Goal: Task Accomplishment & Management: Manage account settings

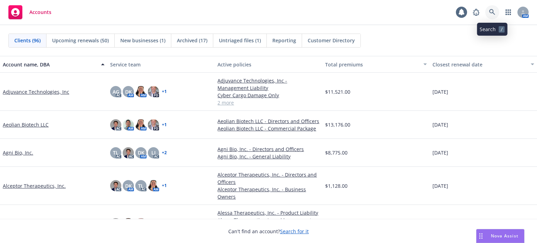
click at [490, 13] on icon at bounding box center [492, 12] width 6 height 6
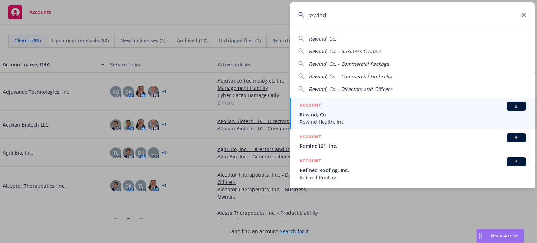
type input "rewind"
click at [315, 108] on h5 "ACCOUNT" at bounding box center [310, 106] width 21 height 8
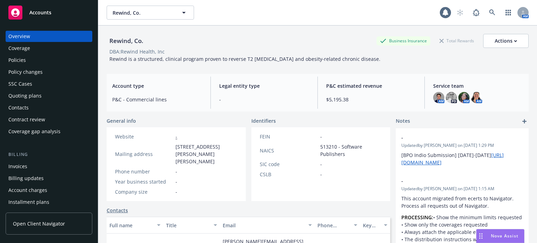
click at [26, 64] on div "Policies" at bounding box center [48, 60] width 81 height 11
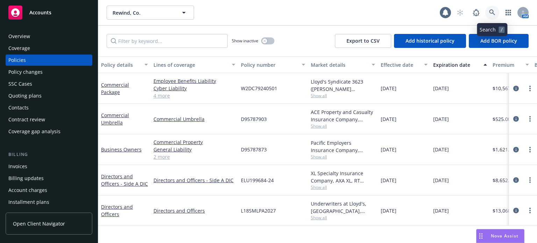
click at [492, 12] on icon at bounding box center [492, 12] width 6 height 6
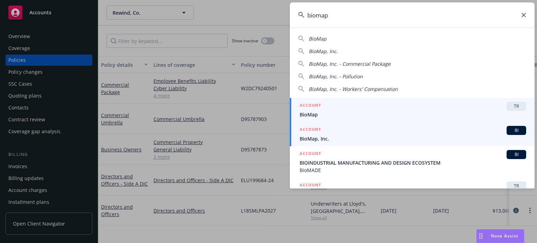
type input "biomap"
click at [309, 139] on span "BioMap, Inc." at bounding box center [413, 138] width 227 height 7
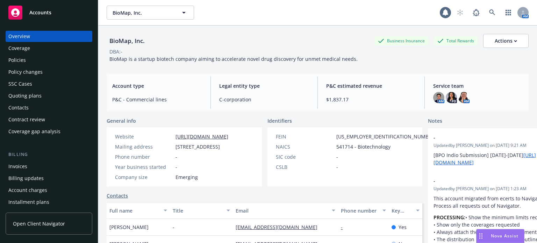
click at [17, 62] on div "Policies" at bounding box center [16, 60] width 17 height 11
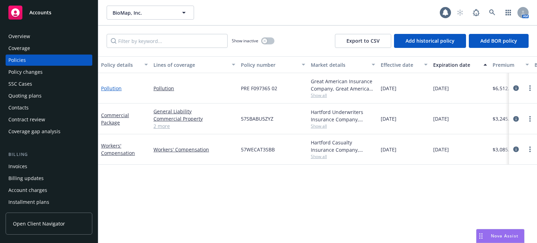
click at [112, 86] on link "Pollution" at bounding box center [111, 88] width 21 height 7
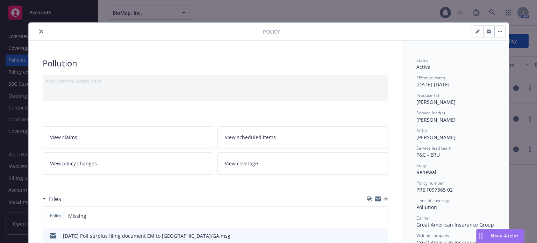
click at [384, 198] on icon "button" at bounding box center [386, 199] width 5 height 5
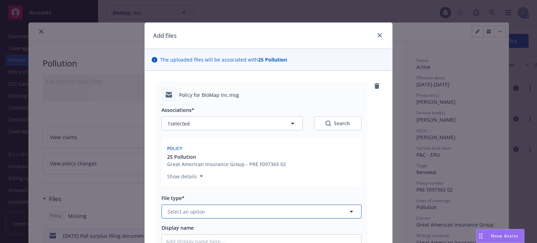
click at [215, 208] on button "Select an option" at bounding box center [262, 212] width 200 height 14
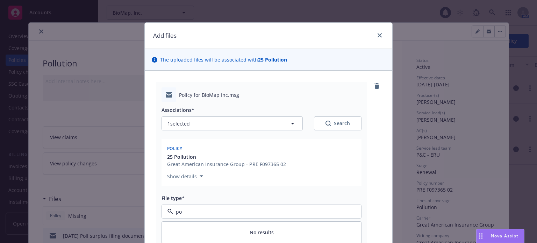
type input "p"
type input "email"
click at [210, 226] on div "Email" at bounding box center [261, 231] width 191 height 10
click at [210, 235] on input "Display name" at bounding box center [261, 241] width 199 height 13
type textarea "x"
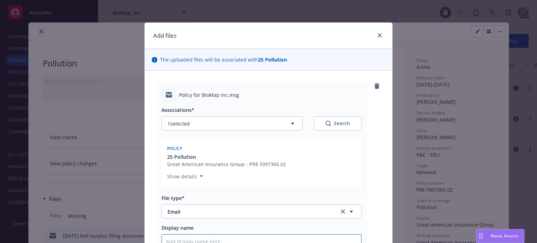
type input "2"
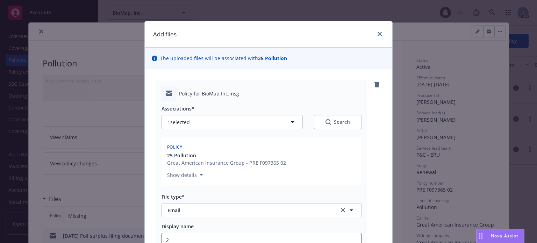
type textarea "x"
type input "25"
type textarea "x"
type input "25-"
type textarea "x"
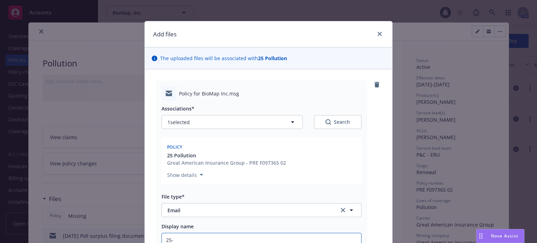
type input "25-2"
type textarea "x"
type input "25-26"
type textarea "x"
type input "25-26"
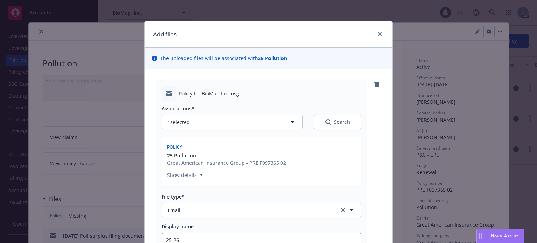
type textarea "x"
type input "25-26 P"
type textarea "x"
type input "25-26 Po"
type textarea "x"
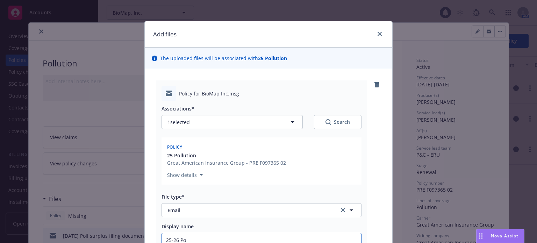
type input "25-26 Pol"
type textarea "x"
type input "25-26 Poll"
type textarea "x"
type input "25-26 Pollu"
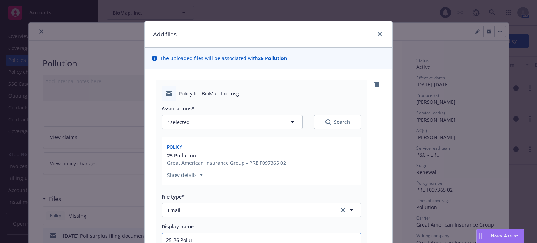
type textarea "x"
type input "25-26 Pollut"
type textarea "x"
type input "25-26 Pollutio"
type textarea "x"
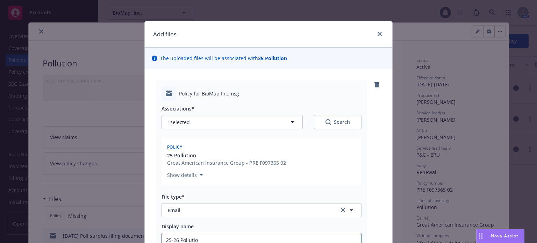
type input "25-26 Pollution"
type textarea "x"
type input "25-26 Pollution"
type textarea "x"
type input "25-26 Pollution p"
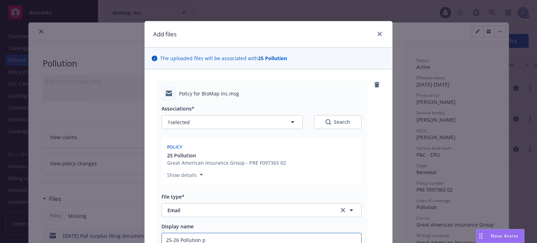
type textarea "x"
type input "25-26 Pollution po"
type textarea "x"
type input "25-26 Pollution pol"
type textarea "x"
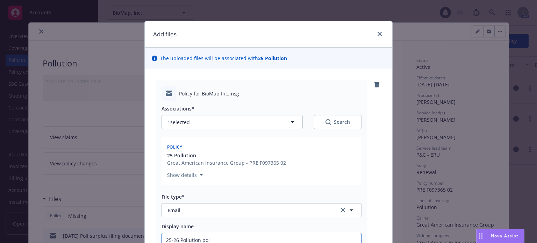
type input "25-26 Pollution poli"
type textarea "x"
type input "25-26 Pollution polic"
type textarea "x"
type input "25-26 Pollution policy"
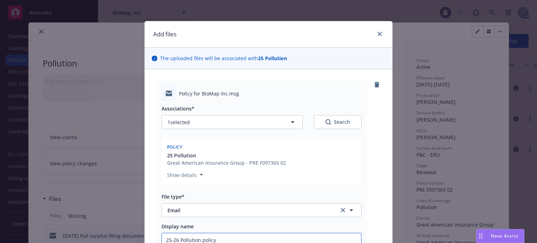
type textarea "x"
type input "25-26 Pollution policy d"
type textarea "x"
type input "25-26 Pollution policy de"
type textarea "x"
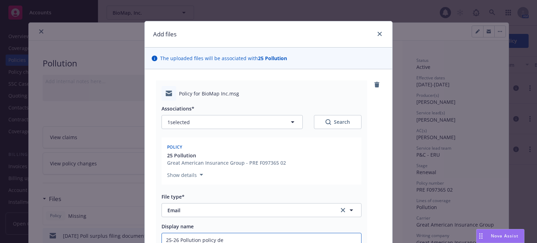
type input "25-26 Pollution policy del"
type textarea "x"
type input "25-26 Pollution policy deli"
type textarea "x"
type input "25-26 Pollution policy deliv"
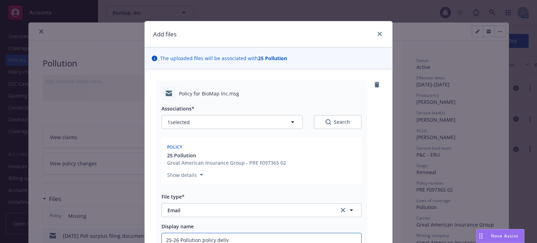
type textarea "x"
type input "25-26 Pollution policy delive"
type textarea "x"
type input "25-26 Pollution policy deliver"
type textarea "x"
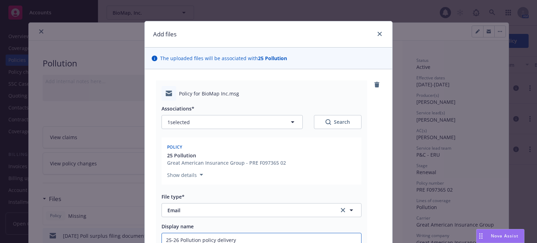
type input "25-26 Pollution policy delivery"
type textarea "x"
type input "25-26 Pollution policy delivery EM"
type textarea "x"
type input "25-26 Pollution policy delivery EM"
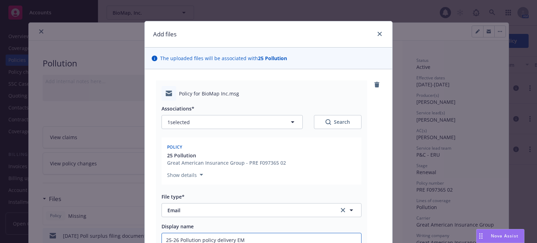
type textarea "x"
type input "25-26 Pollution policy delivery EM f"
type textarea "x"
type input "25-26 Pollution policy delivery EM fr"
type textarea "x"
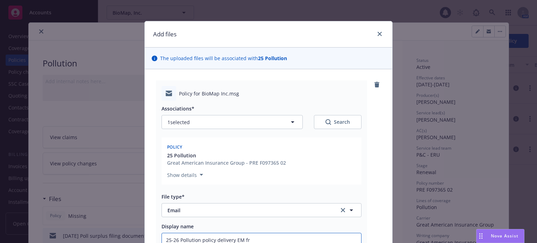
type input "25-26 Pollution policy delivery EM frm"
type textarea "x"
type input "25-26 Pollution policy delivery EM frm"
type textarea "x"
type input "25-26 Pollution policy delivery EM frm G"
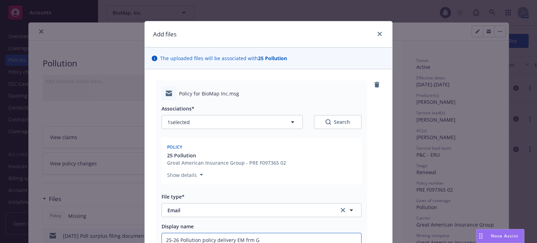
type textarea "x"
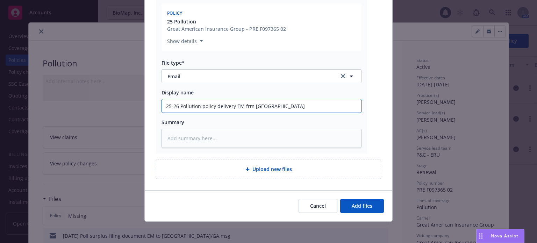
scroll to position [136, 0]
type input "25-26 Pollution policy delivery EM frm GA"
type textarea "x"
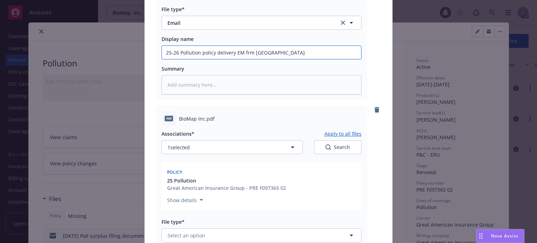
scroll to position [206, 0]
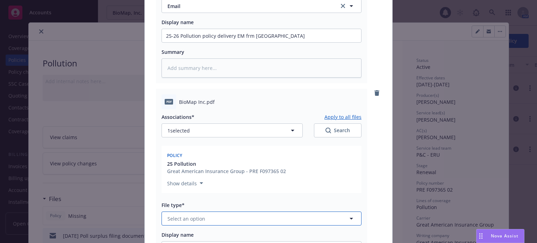
click at [231, 213] on button "Select an option" at bounding box center [262, 219] width 200 height 14
type input "e"
type input "pol"
click at [222, 234] on div "Policy" at bounding box center [261, 238] width 191 height 10
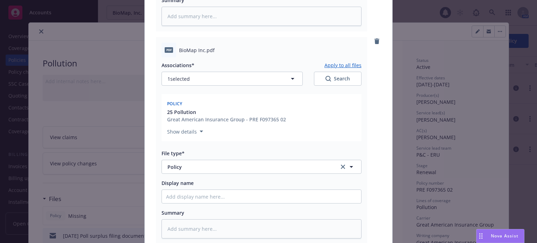
scroll to position [276, 0]
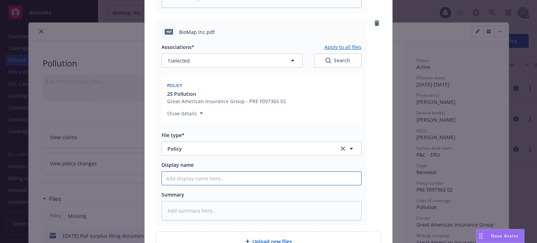
click at [189, 179] on input "Display name" at bounding box center [261, 178] width 199 height 13
paste input "25-26 Pollution policy delivery EM frm GA"
type textarea "x"
type input "25-26 Pollution policy delivery EM frm GA"
drag, startPoint x: 214, startPoint y: 179, endPoint x: 248, endPoint y: 182, distance: 33.7
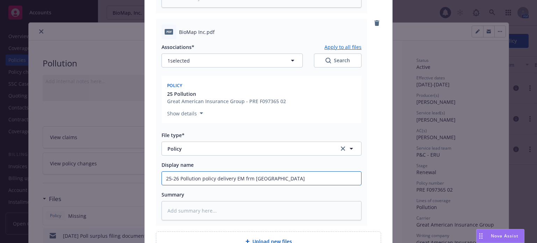
click at [248, 182] on input "25-26 Pollution policy delivery EM frm GA" at bounding box center [261, 178] width 199 height 13
type textarea "x"
type input "25-26 Pollution policy GA"
type textarea "x"
type input "25-26 Pollution policy GA"
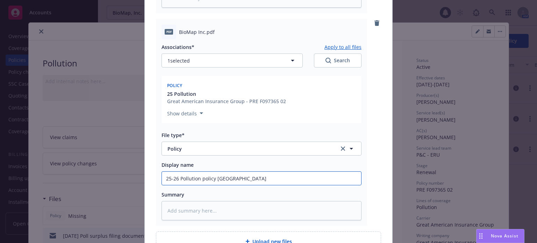
type textarea "x"
type input "25-26 Pollution policy GrA"
type textarea "x"
type input "25-26 Pollution policy GreA"
type textarea "x"
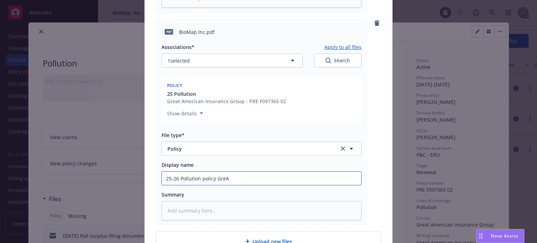
type input "25-26 Pollution policy GreaA"
type textarea "x"
type input "25-26 Pollution policy GreatA"
type textarea "x"
type input "25-26 Pollution policy Great A"
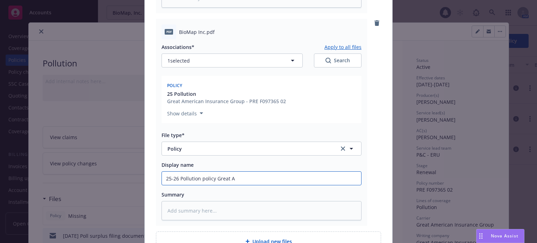
type textarea "x"
type input "25-26 Pollution policy Great AA"
type textarea "x"
type input "25-26 Pollution policy Great AmeA"
type textarea "x"
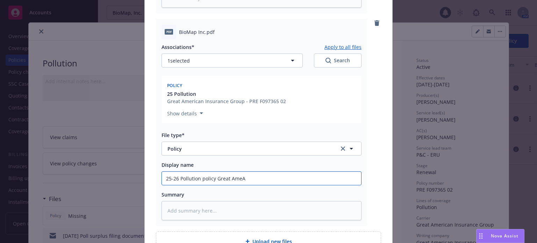
type input "25-26 Pollution policy Great AmerA"
type textarea "x"
type input "25-26 Pollution policy Great AmeriA"
type textarea "x"
type input "25-26 Pollution policy Great AmericaA"
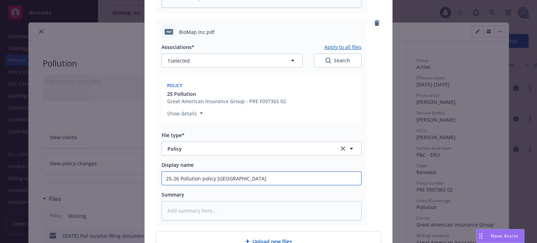
type textarea "x"
type input "25-26 Pollution policy Great AmericanA"
type textarea "x"
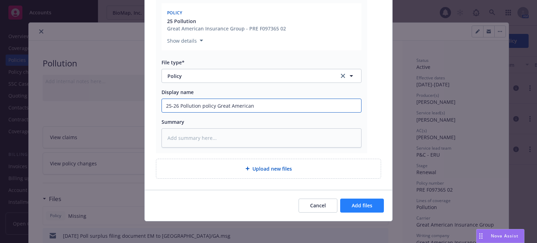
type input "25-26 Pollution policy Great American"
click at [363, 206] on span "Add files" at bounding box center [362, 205] width 21 height 7
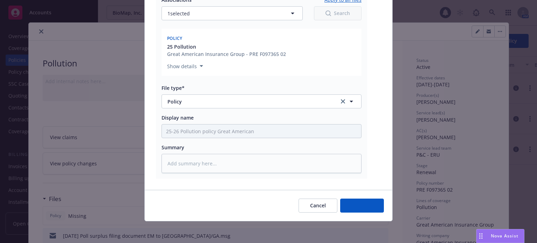
type textarea "x"
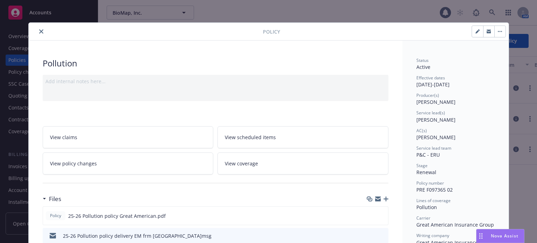
click at [37, 28] on button "close" at bounding box center [41, 31] width 8 height 8
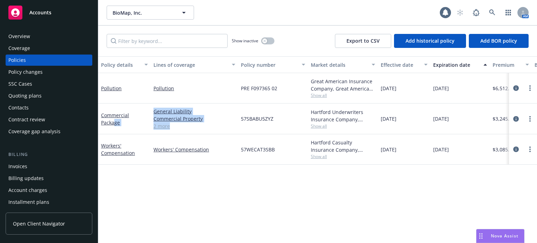
drag, startPoint x: 114, startPoint y: 124, endPoint x: 240, endPoint y: 119, distance: 126.0
click at [234, 121] on div "Commercial Package General Liability Commercial Property Commercial Umbrella Co…" at bounding box center [435, 119] width 675 height 31
click at [251, 117] on span "57SBABU5ZYZ" at bounding box center [257, 118] width 33 height 7
copy span "57SBABU5ZYZ"
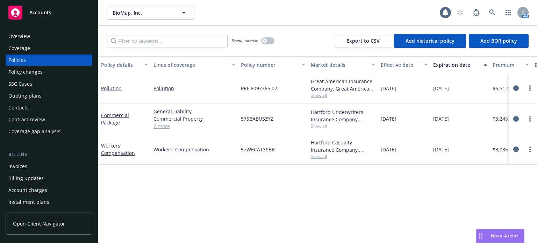
click at [254, 152] on span "57WECAT3SBB" at bounding box center [258, 149] width 34 height 7
copy span "57WECAT3SBB"
click at [26, 106] on div "Contacts" at bounding box center [18, 107] width 20 height 11
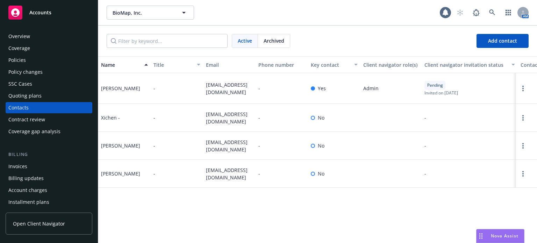
click at [47, 98] on div "Quoting plans" at bounding box center [48, 95] width 81 height 11
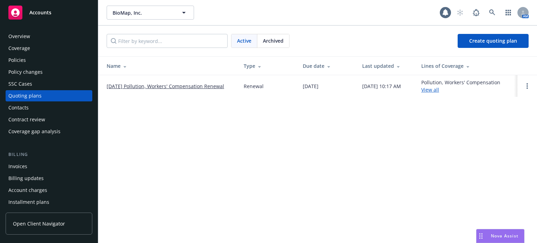
click at [166, 85] on link "08/24/25 Pollution, Workers' Compensation Renewal" at bounding box center [166, 86] width 118 height 7
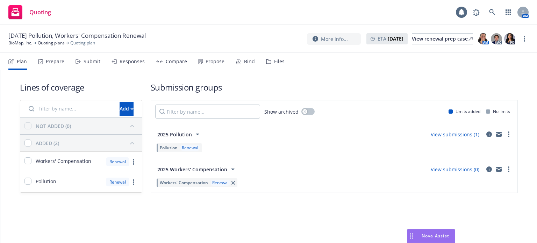
click at [257, 50] on div "[DATE] Pollution, Workers' Compensation Renewal BioMap, Inc. Quoting plans Quot…" at bounding box center [268, 39] width 537 height 28
click at [250, 61] on div "Bind" at bounding box center [249, 62] width 11 height 6
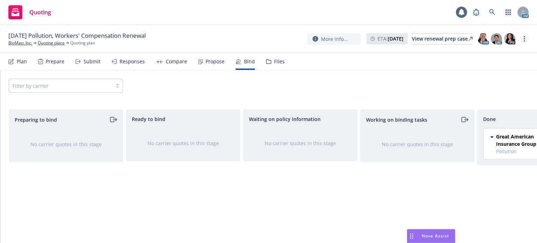
click at [525, 42] on link "more" at bounding box center [524, 39] width 8 height 8
click at [474, 106] on link "Archive quoting plan" at bounding box center [489, 109] width 78 height 14
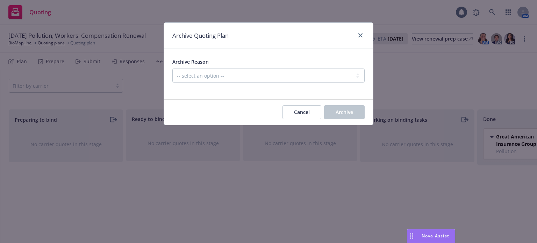
click at [252, 83] on div at bounding box center [268, 87] width 192 height 8
click at [251, 82] on select "-- select an option -- All policies in this renewal plan are auto-renewed Creat…" at bounding box center [268, 76] width 192 height 14
select select "ARCHIVED_RENEWAL_COMPLETED"
click at [172, 69] on select "-- select an option -- All policies in this renewal plan are auto-renewed Creat…" at bounding box center [268, 76] width 192 height 14
click at [354, 109] on button "Archive" at bounding box center [344, 112] width 41 height 14
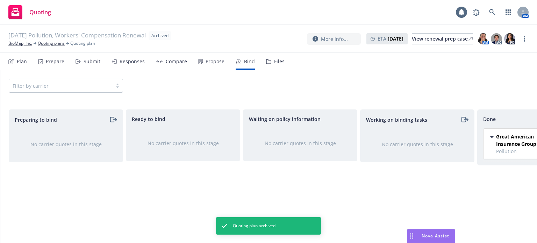
click at [74, 63] on div "Plan Prepare Submit Responses Compare Propose Bind Files" at bounding box center [146, 61] width 276 height 17
click at [84, 62] on div "Submit" at bounding box center [92, 62] width 17 height 6
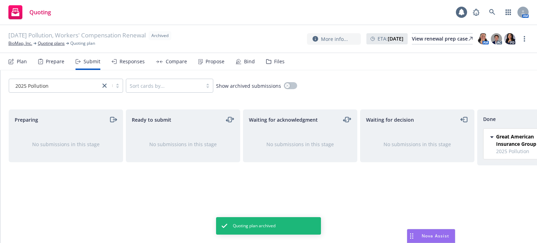
click at [58, 64] on div "Prepare" at bounding box center [55, 62] width 19 height 6
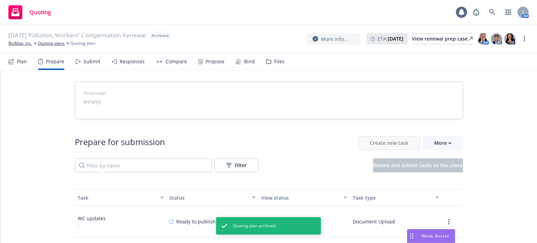
click at [22, 63] on div "Plan" at bounding box center [22, 62] width 10 height 6
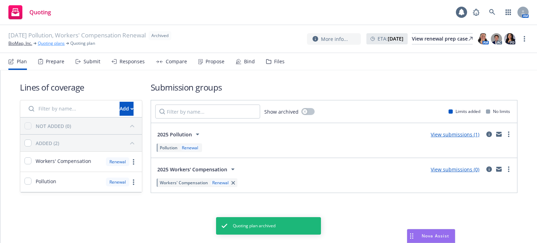
click at [48, 42] on link "Quoting plans" at bounding box center [51, 43] width 27 height 6
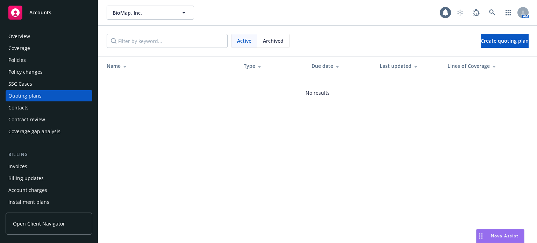
click at [31, 84] on div "SSC Cases" at bounding box center [48, 83] width 81 height 11
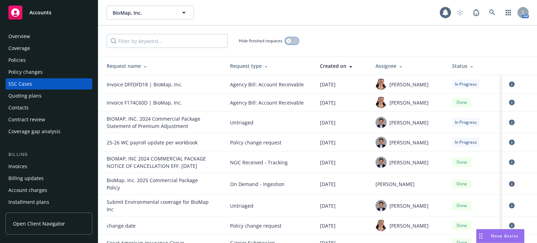
click at [291, 41] on div "button" at bounding box center [288, 40] width 5 height 5
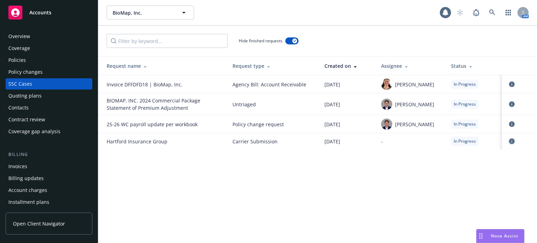
click at [512, 142] on icon "circleInformation" at bounding box center [512, 141] width 6 height 6
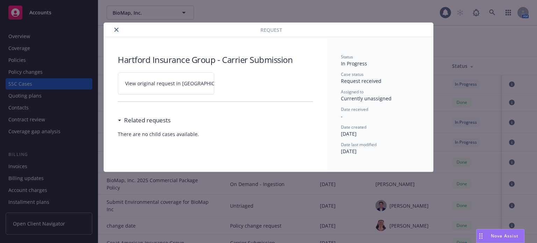
click at [174, 89] on link "View original request in SSC" at bounding box center [166, 83] width 97 height 22
click at [118, 29] on icon "close" at bounding box center [116, 30] width 4 height 4
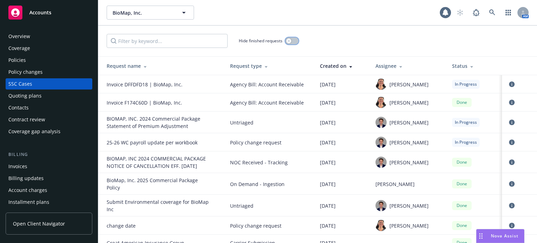
click at [292, 37] on button "button" at bounding box center [291, 40] width 13 height 7
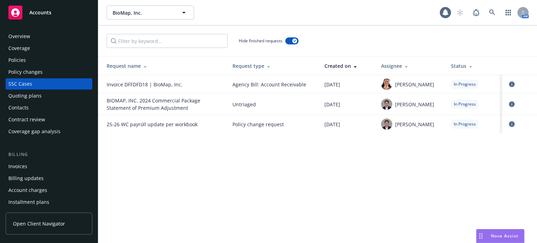
click at [512, 124] on icon "circleInformation" at bounding box center [512, 124] width 6 height 6
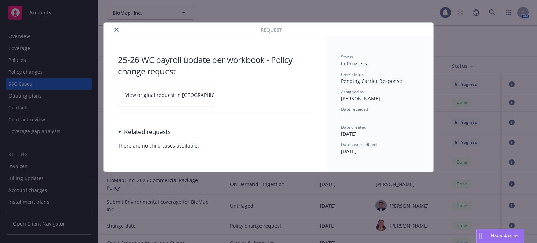
click at [161, 99] on link "View original request in SSC" at bounding box center [166, 95] width 97 height 22
click at [118, 29] on icon "close" at bounding box center [116, 30] width 4 height 4
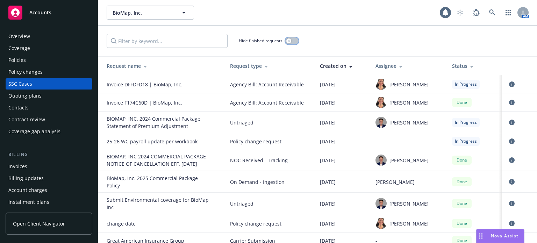
click at [290, 41] on icon "button" at bounding box center [288, 41] width 3 height 3
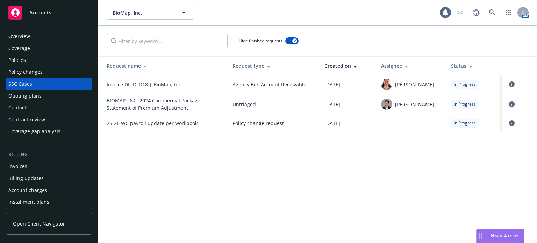
click at [510, 103] on icon "circleInformation" at bounding box center [512, 104] width 6 height 6
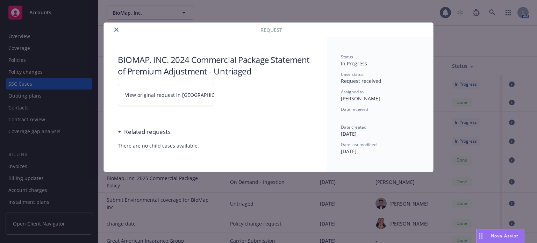
click at [161, 99] on link "View original request in SSC" at bounding box center [166, 95] width 97 height 22
click at [115, 30] on icon "close" at bounding box center [116, 30] width 4 height 4
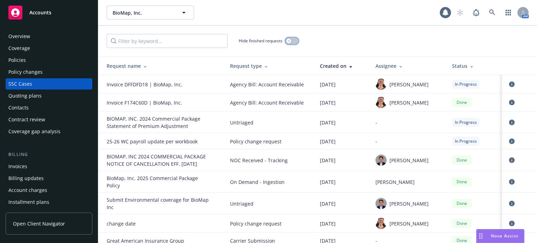
click at [291, 40] on button "button" at bounding box center [291, 40] width 13 height 7
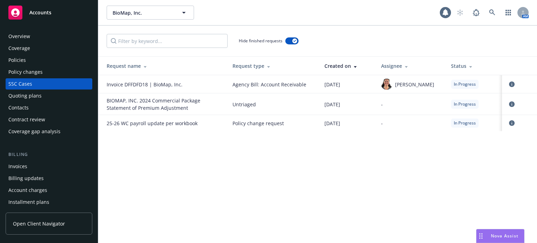
click at [39, 64] on div "Policies" at bounding box center [48, 60] width 81 height 11
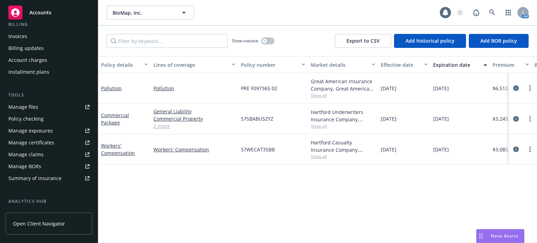
scroll to position [140, 0]
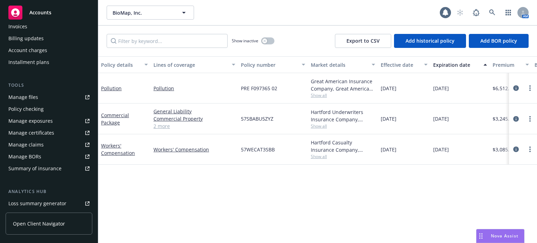
click at [32, 99] on div "Manage files" at bounding box center [23, 97] width 30 height 11
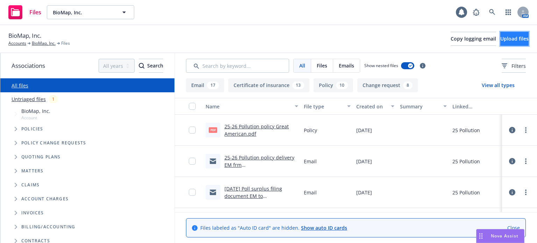
click at [500, 41] on span "Upload files" at bounding box center [514, 38] width 28 height 7
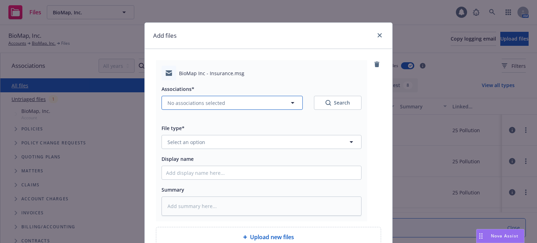
click at [212, 107] on button "No associations selected" at bounding box center [232, 103] width 141 height 14
type textarea "x"
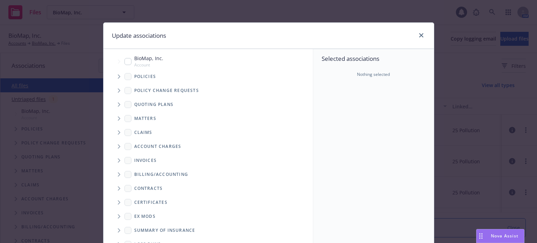
click at [118, 78] on icon "Tree Example" at bounding box center [119, 76] width 3 height 4
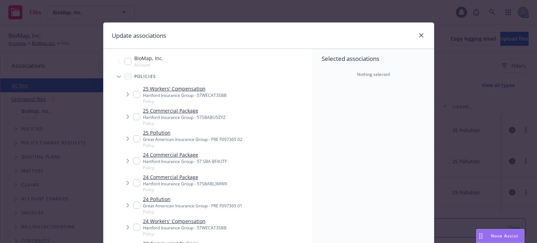
click at [133, 94] on input "Tree Example" at bounding box center [136, 94] width 7 height 7
checkbox input "true"
type textarea "x"
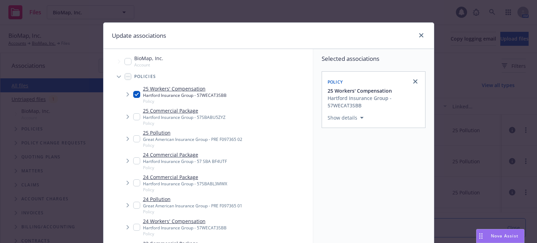
click at [133, 116] on input "Tree Example" at bounding box center [136, 116] width 7 height 7
checkbox input "true"
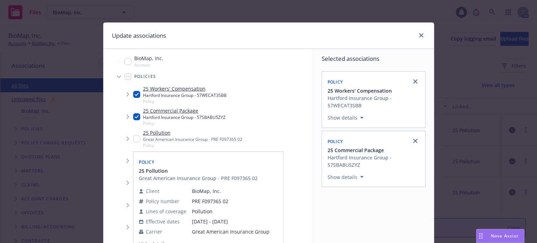
click at [133, 140] on input "Tree Example" at bounding box center [136, 138] width 7 height 7
checkbox input "true"
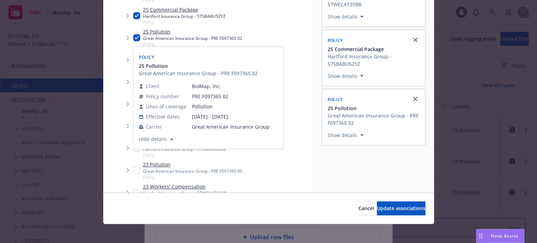
scroll to position [104, 0]
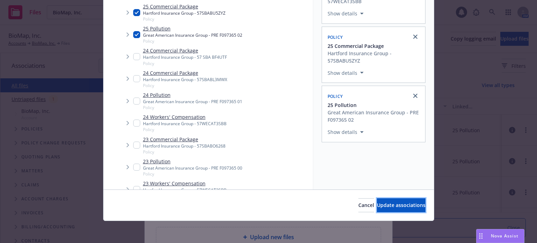
click at [389, 200] on button "Update associations" at bounding box center [401, 205] width 49 height 14
type textarea "x"
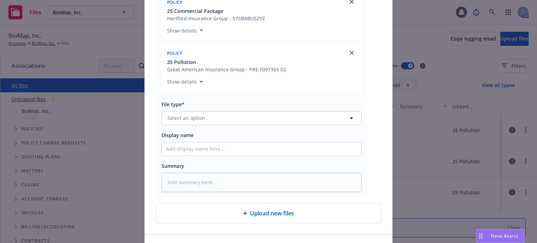
scroll to position [222, 0]
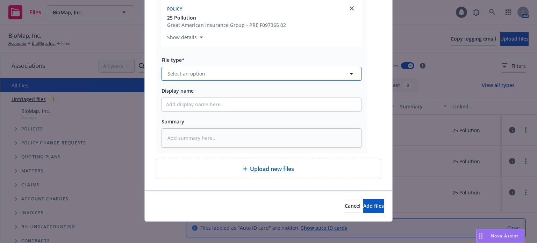
click at [201, 70] on span "Select an option" at bounding box center [187, 73] width 38 height 7
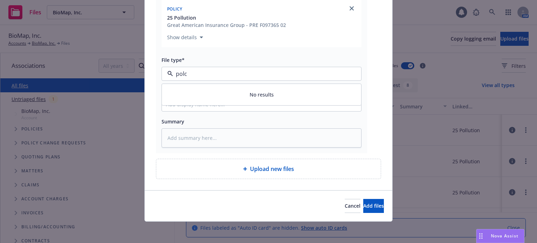
type input "pol"
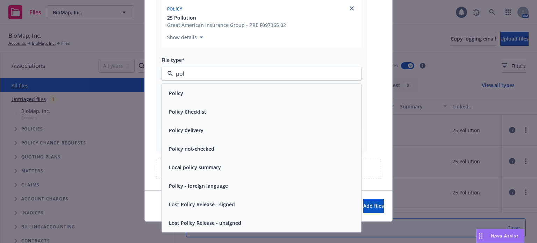
click at [195, 125] on div "Policy delivery" at bounding box center [185, 130] width 39 height 10
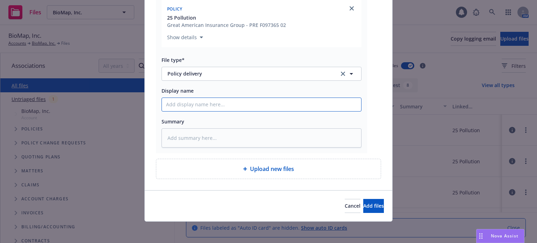
click at [198, 107] on input "Display name" at bounding box center [261, 104] width 199 height 13
type textarea "x"
type input "2"
type textarea "x"
type input "25"
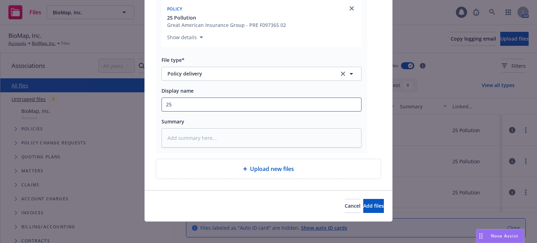
type textarea "x"
type input "25-"
type textarea "x"
type input "25-2"
type textarea "x"
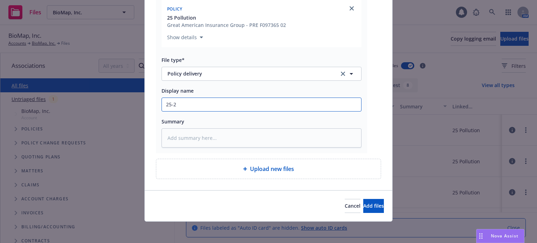
type input "25-26"
type textarea "x"
type input "25-26"
type textarea "x"
type input "25-26 BO"
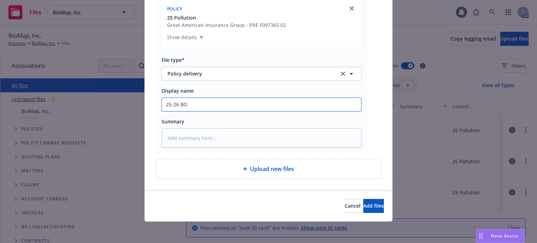
type textarea "x"
type input "25-26 BOP"
type textarea "x"
type input "25-26 BOP"
type textarea "x"
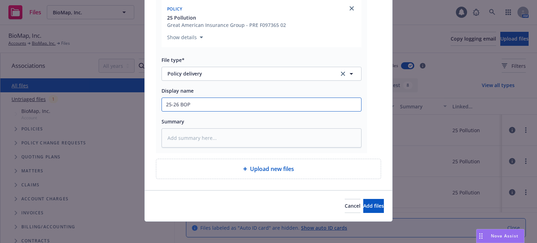
type input "25-26 BOP E"
type textarea "x"
type input "25-26 BOP EX"
type textarea "x"
type input "25-26 BOP E"
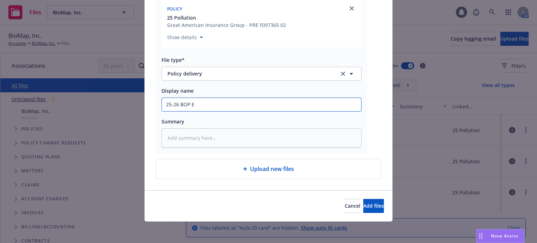
type textarea "x"
type input "25-26 BOP"
type textarea "x"
type input "25-26 BOP W"
type textarea "x"
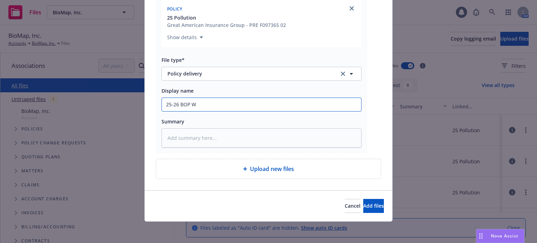
type input "25-26 BOP WX"
type textarea "x"
type input "25-26 BOP WX"
type textarea "x"
type input "25-26 BOP WX P"
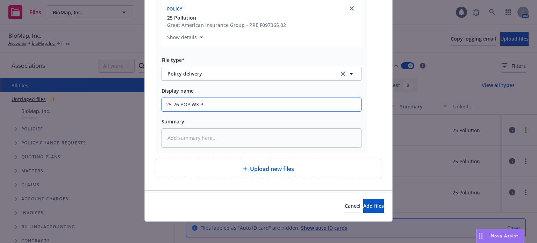
type textarea "x"
type input "25-26 BOP WX PO"
type textarea "x"
type input "25-26 BOP WX POL"
type textarea "x"
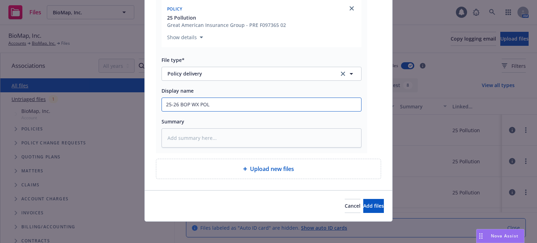
type input "25-26 BOP WX POLL"
type textarea "x"
type input "25-26 BOP W POLL"
type textarea "x"
type input "25-26 BOP WC POLL"
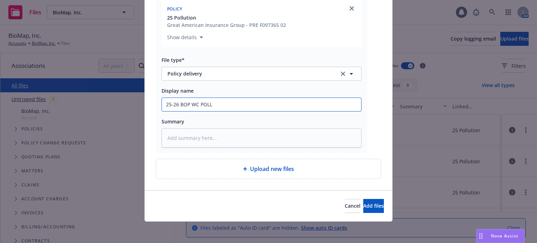
type textarea "x"
type input "25-26 BOP WC POLL"
type textarea "x"
type input "25-26 BOP WC POLL p"
type textarea "x"
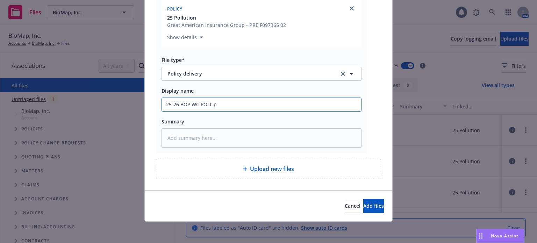
type input "25-26 BOP WC POLL po"
type textarea "x"
type input "25-26 BOP WC POLL polic"
type textarea "x"
type input "25-26 BOP WC POLL policy"
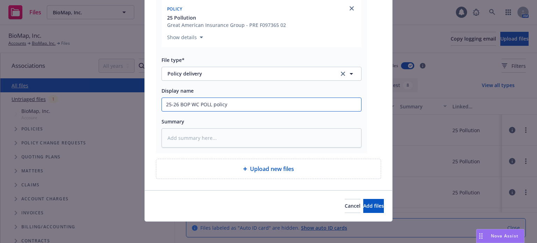
type textarea "x"
type input "25-26 BOP WC POLL policy"
type textarea "x"
type input "25-26 BOP WC POLL policy d"
type textarea "x"
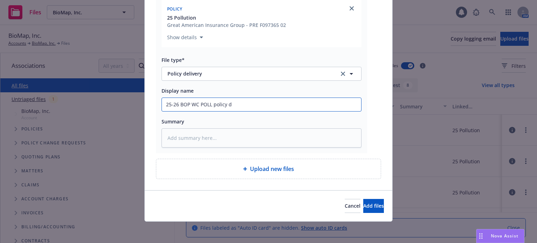
type input "25-26 BOP WC POLL policy de"
type textarea "x"
type input "25-26 BOP WC POLL policy del"
type textarea "x"
type input "25-26 BOP WC POLL policy deli"
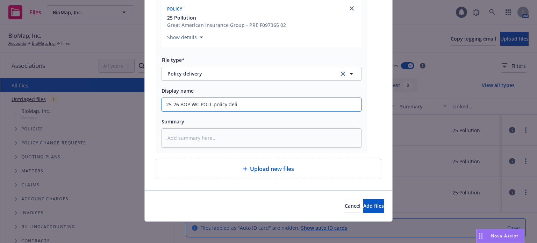
type textarea "x"
type input "25-26 BOP WC POLL policy delic"
type textarea "x"
type input "25-26 BOP WC POLL policy deli"
type textarea "x"
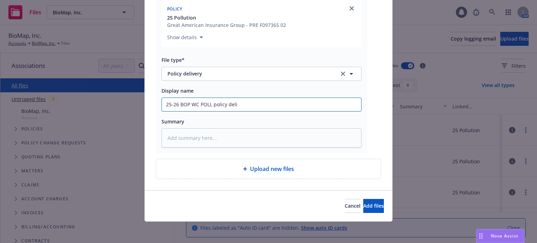
type input "25-26 BOP WC POLL policy deliv"
type textarea "x"
type input "25-26 BOP WC POLL policy delive"
type textarea "x"
type input "25-26 BOP WC POLL policy delivery"
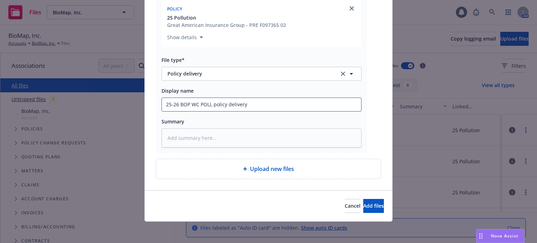
type textarea "x"
type input "25-26 BOP WC POLL policy delivery"
type textarea "x"
type input "25-26 BOP WC POLL policy delivery E"
type textarea "x"
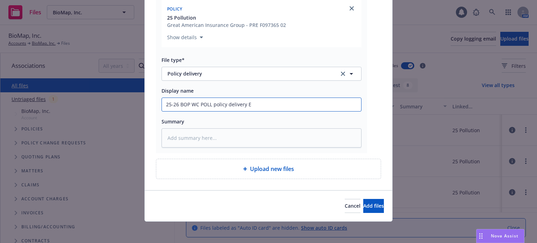
type input "25-26 BOP WC POLL policy delivery E"
type textarea "x"
type input "25-26 BOP WC POLL policy delivery E t"
type textarea "x"
type input "25-26 BOP WC POLL policy delivery E"
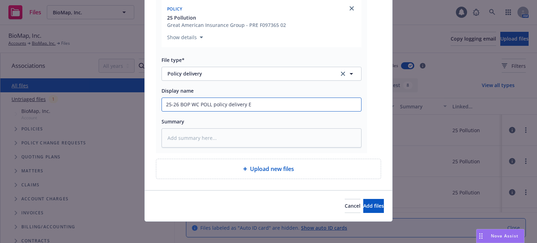
type textarea "x"
type input "25-26 BOP WC POLL policy delivery E"
type textarea "x"
type input "25-26 BOP WC POLL policy delivery EM"
type textarea "x"
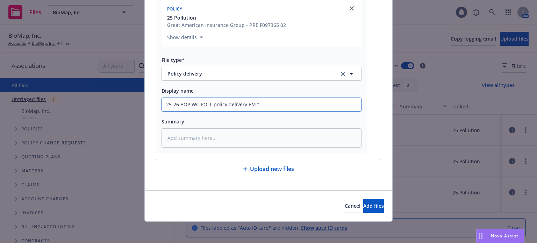
type input "25-26 BOP WC POLL policy delivery EM to"
type textarea "x"
type input "25-26 BOP WC POLL policy delivery EM to"
type textarea "x"
type input "25-26 BOP WC POLL policy delivery EM to I"
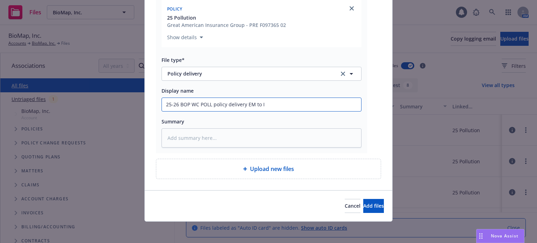
type textarea "x"
type input "25-26 BOP WC POLL policy delivery EM to IN"
type textarea "x"
type input "25-26 BOP WC POLL policy delivery EM to INS"
type textarea "x"
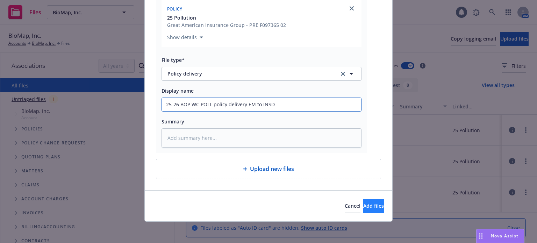
type input "25-26 BOP WC POLL policy delivery EM to INSD"
click at [363, 208] on button "Add files" at bounding box center [373, 206] width 21 height 14
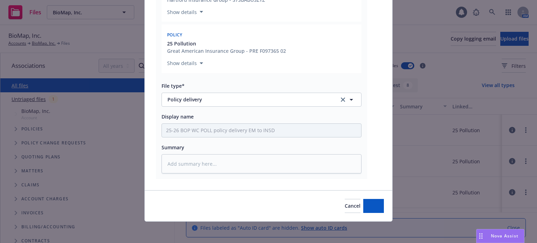
type textarea "x"
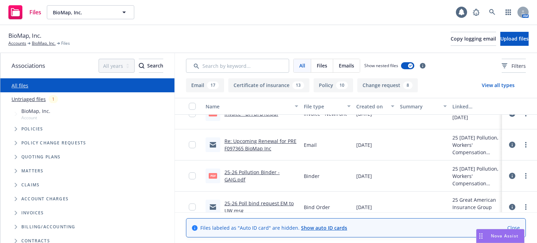
scroll to position [70, 0]
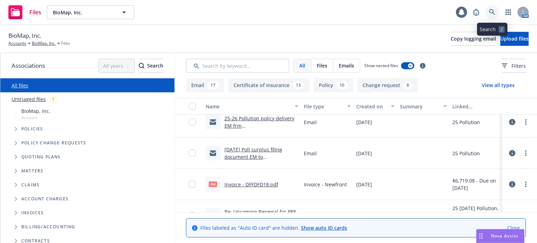
click at [494, 14] on icon at bounding box center [492, 12] width 6 height 6
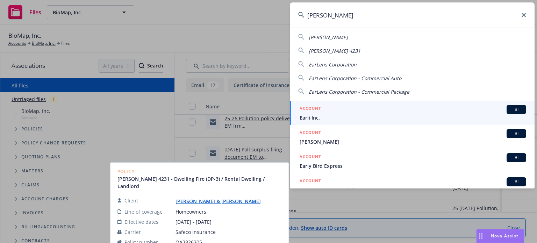
scroll to position [0, 0]
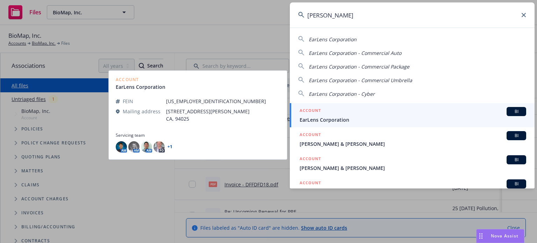
type input "earlen"
click at [376, 118] on span "EarLens Corporation" at bounding box center [413, 119] width 227 height 7
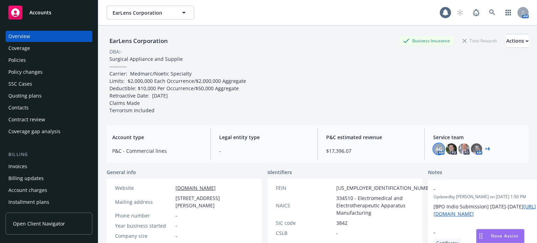
click at [436, 148] on span "AG" at bounding box center [439, 148] width 7 height 7
click at [485, 147] on link "+ 4" at bounding box center [487, 149] width 5 height 4
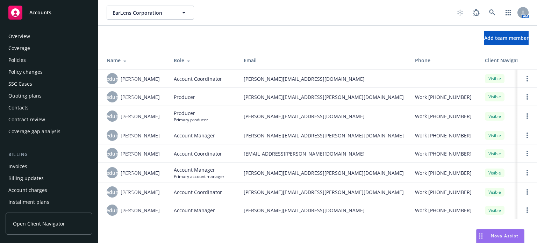
scroll to position [224, 0]
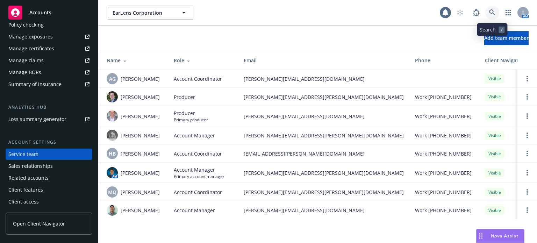
click at [491, 9] on icon at bounding box center [492, 12] width 6 height 6
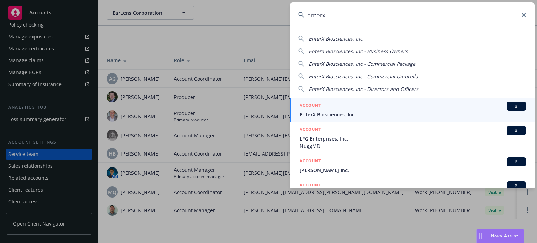
type input "enterx"
click at [376, 118] on span "EnterX Biosciences, Inc" at bounding box center [413, 114] width 227 height 7
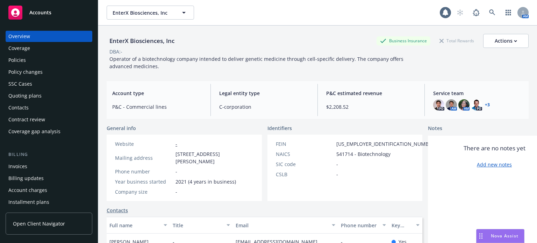
click at [18, 57] on div "Policies" at bounding box center [16, 60] width 17 height 11
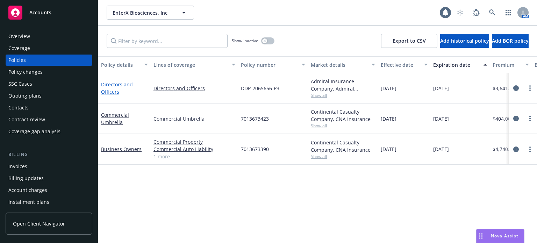
click at [105, 81] on link "Directors and Officers" at bounding box center [117, 88] width 32 height 14
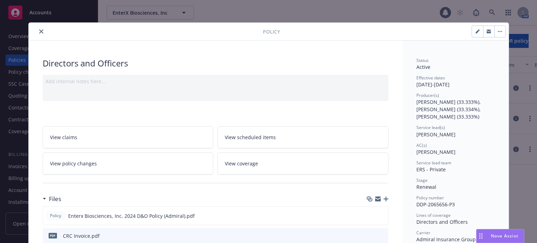
click at [38, 34] on button "close" at bounding box center [41, 31] width 8 height 8
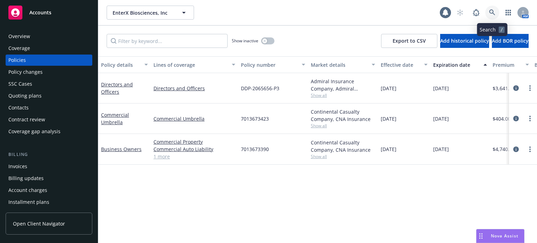
click at [495, 11] on icon at bounding box center [492, 12] width 6 height 6
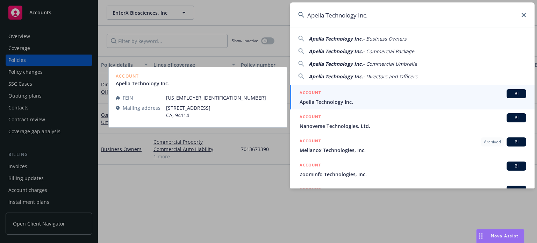
type input "Apella Technology Inc."
click at [334, 102] on span "Apella Technology Inc." at bounding box center [413, 101] width 227 height 7
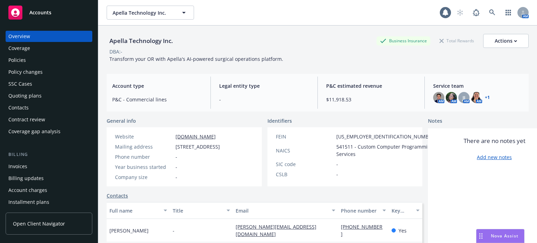
click at [42, 63] on div "Policies" at bounding box center [48, 60] width 81 height 11
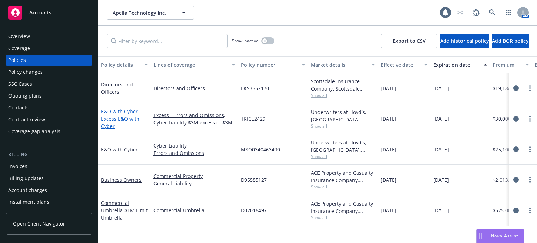
click at [123, 119] on span "- Excess E&O with Cyber" at bounding box center [120, 118] width 38 height 21
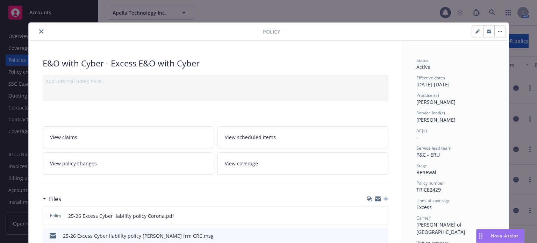
click at [40, 30] on icon "close" at bounding box center [41, 31] width 4 height 4
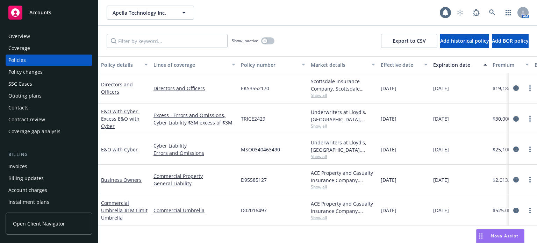
click at [68, 84] on div "SSC Cases" at bounding box center [48, 83] width 81 height 11
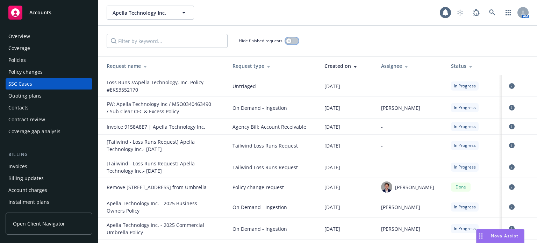
click at [288, 42] on icon "button" at bounding box center [288, 41] width 3 height 3
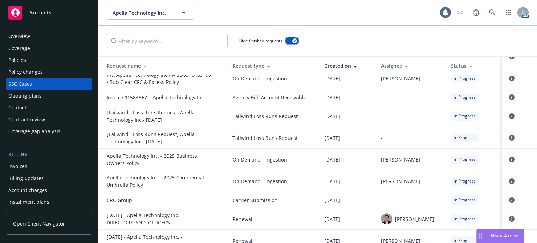
scroll to position [37, 0]
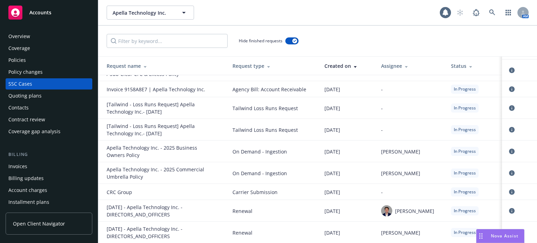
click at [37, 98] on div "Quoting plans" at bounding box center [24, 95] width 33 height 11
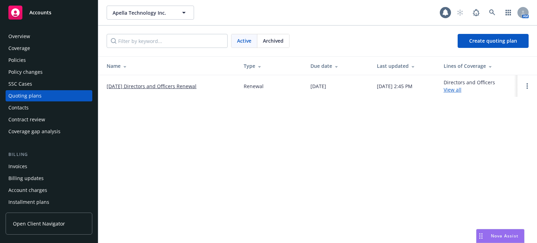
click at [38, 84] on div "SSC Cases" at bounding box center [48, 83] width 81 height 11
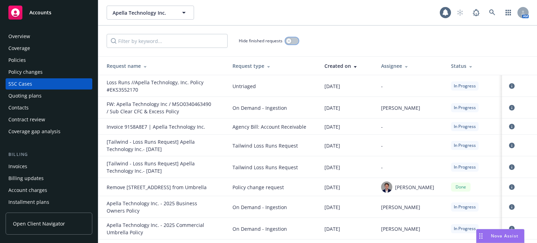
click at [295, 40] on button "button" at bounding box center [291, 40] width 13 height 7
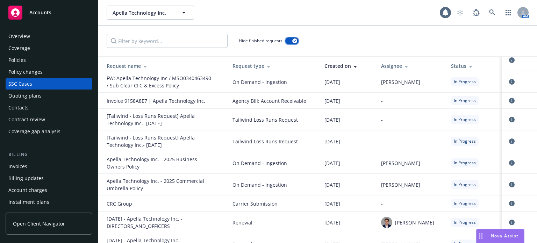
scroll to position [37, 0]
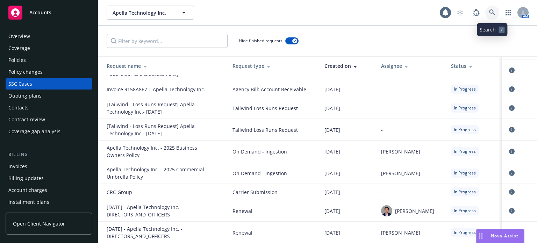
click at [490, 12] on icon at bounding box center [492, 12] width 6 height 6
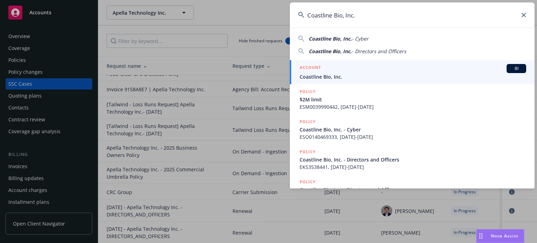
type input "Coastline Bio, Inc."
click at [319, 77] on span "Coastline Bio, Inc." at bounding box center [413, 76] width 227 height 7
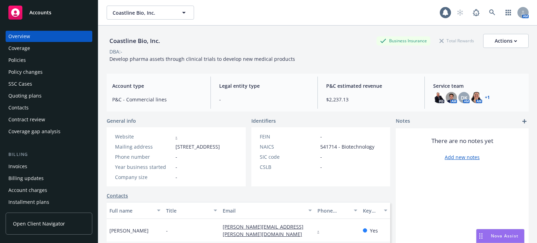
click at [27, 60] on div "Policies" at bounding box center [48, 60] width 81 height 11
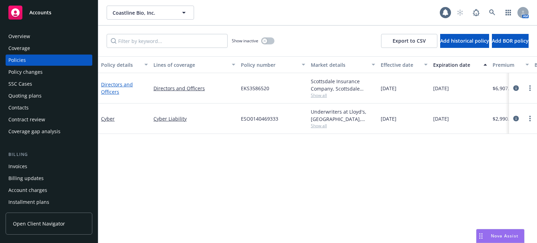
click at [111, 94] on link "Directors and Officers" at bounding box center [117, 88] width 32 height 14
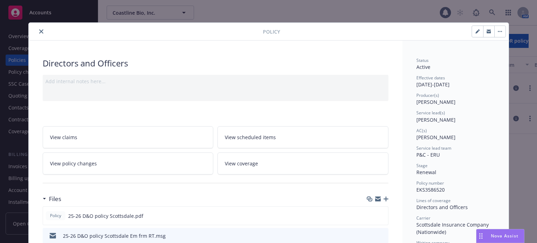
click at [39, 31] on icon "close" at bounding box center [41, 31] width 4 height 4
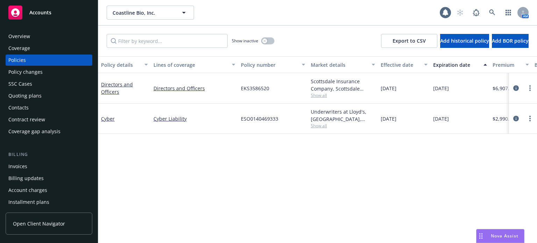
click at [52, 88] on div "SSC Cases" at bounding box center [48, 83] width 81 height 11
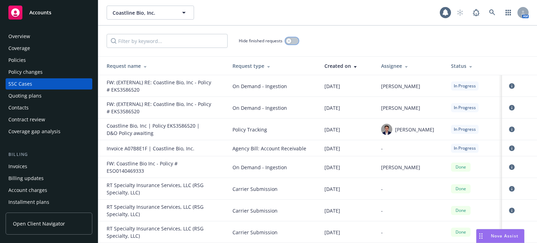
click at [293, 42] on button "button" at bounding box center [291, 40] width 13 height 7
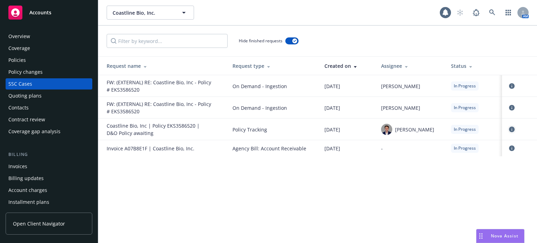
click at [510, 130] on icon "circleInformation" at bounding box center [512, 130] width 6 height 6
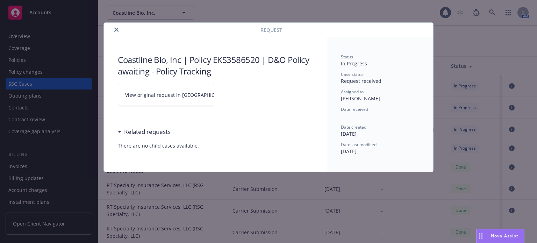
click at [168, 97] on span "View original request in [GEOGRAPHIC_DATA]" at bounding box center [178, 94] width 106 height 7
click at [113, 32] on button "close" at bounding box center [116, 30] width 8 height 8
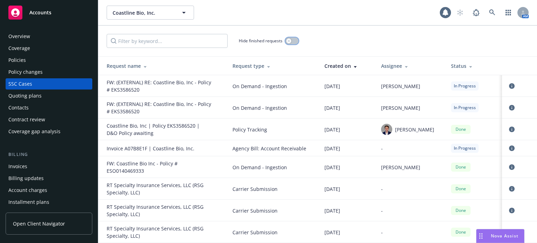
click at [291, 43] on button "button" at bounding box center [291, 40] width 13 height 7
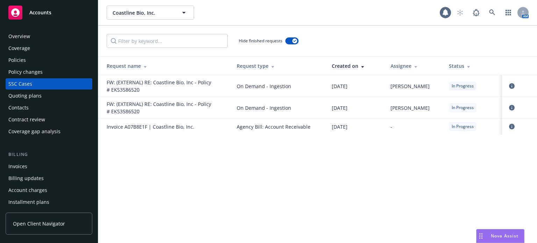
click at [56, 92] on div "Quoting plans" at bounding box center [48, 95] width 81 height 11
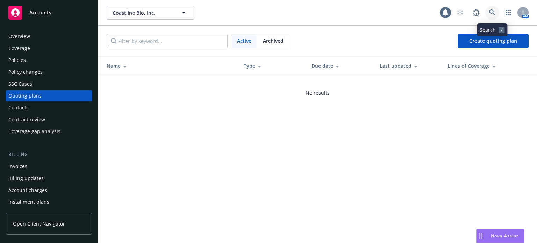
click at [496, 13] on link at bounding box center [492, 13] width 14 height 14
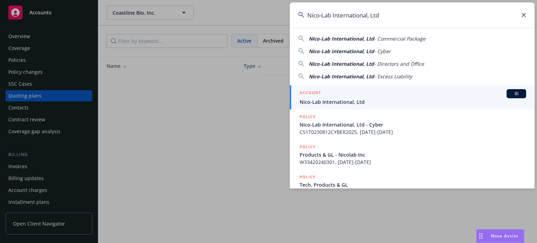
type input "Nico-Lab International, Ltd"
click at [330, 100] on span "Nico-Lab International, Ltd" at bounding box center [413, 101] width 227 height 7
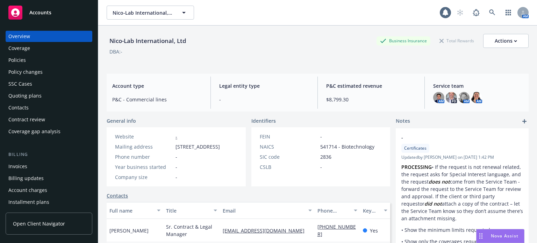
click at [36, 65] on div "Policies" at bounding box center [48, 60] width 81 height 11
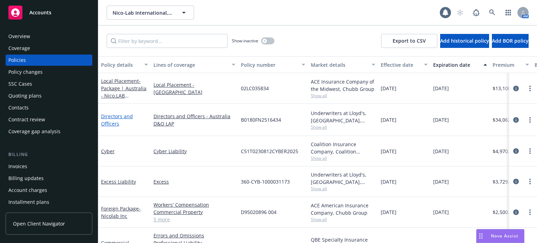
click at [114, 115] on link "Directors and Officers" at bounding box center [117, 120] width 32 height 14
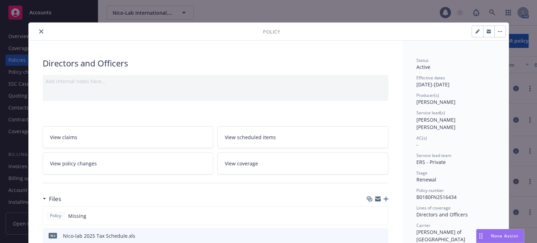
click at [39, 32] on icon "close" at bounding box center [41, 31] width 4 height 4
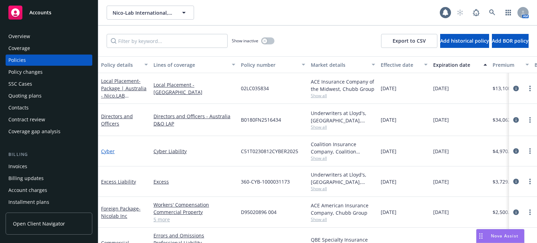
click at [111, 149] on link "Cyber" at bounding box center [108, 151] width 14 height 7
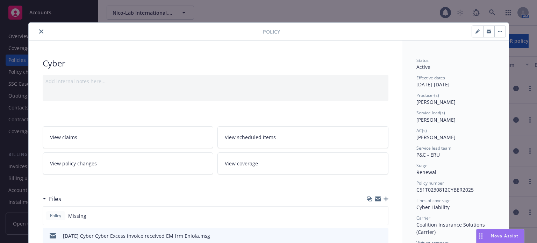
click at [39, 29] on icon "close" at bounding box center [41, 31] width 4 height 4
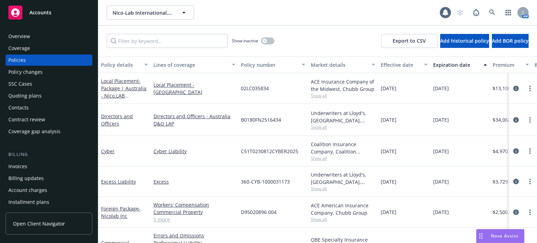
scroll to position [24, 0]
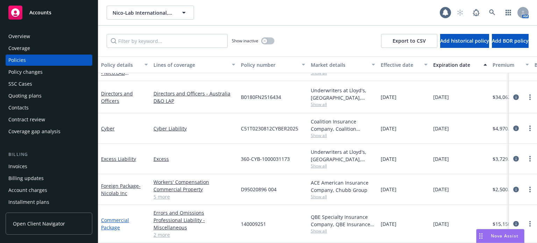
click at [118, 217] on link "Commercial Package" at bounding box center [115, 224] width 28 height 14
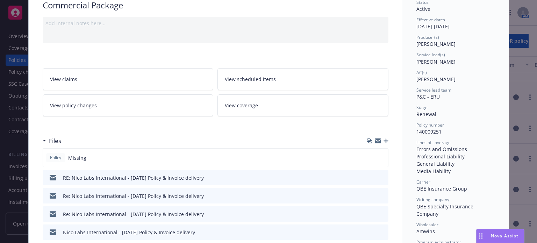
scroll to position [70, 0]
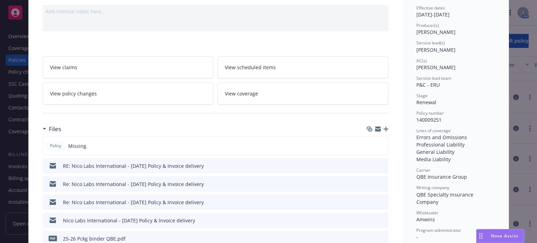
click at [380, 165] on icon "preview file" at bounding box center [382, 165] width 6 height 5
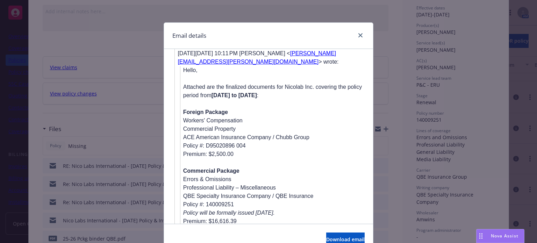
scroll to position [629, 0]
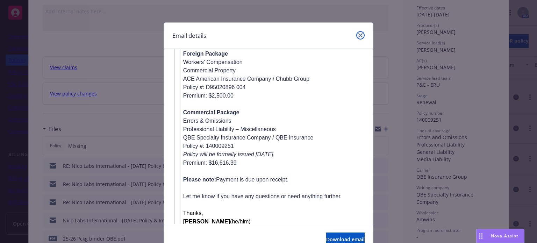
click at [358, 33] on icon "close" at bounding box center [360, 35] width 4 height 4
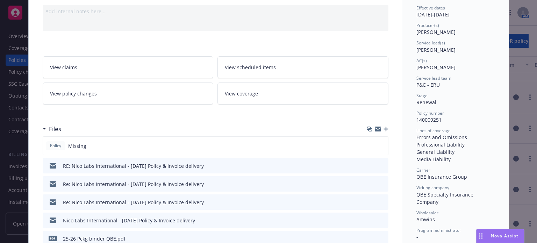
click at [379, 218] on icon "preview file" at bounding box center [382, 220] width 6 height 5
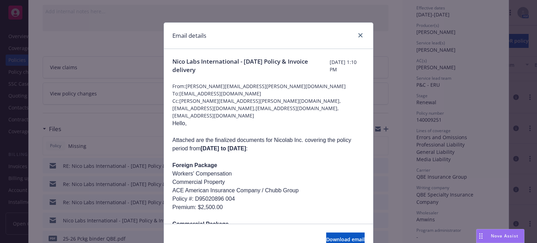
scroll to position [278, 0]
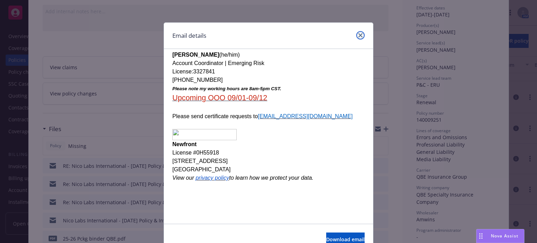
click at [358, 35] on icon "close" at bounding box center [360, 35] width 4 height 4
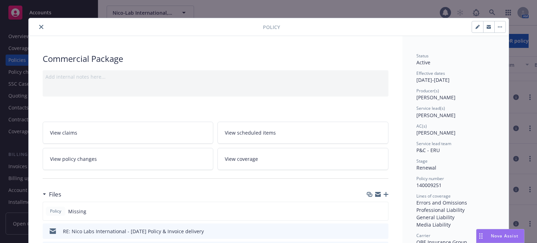
scroll to position [0, 0]
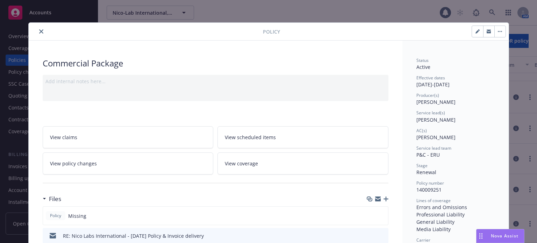
drag, startPoint x: 39, startPoint y: 32, endPoint x: 44, endPoint y: 32, distance: 5.6
click at [39, 32] on icon "close" at bounding box center [41, 31] width 4 height 4
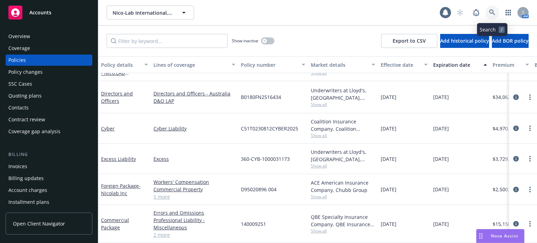
click at [495, 10] on icon at bounding box center [492, 12] width 6 height 6
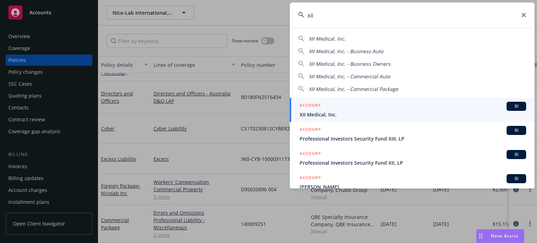
type input "xii"
click at [312, 114] on span "XII Medical, Inc." at bounding box center [413, 114] width 227 height 7
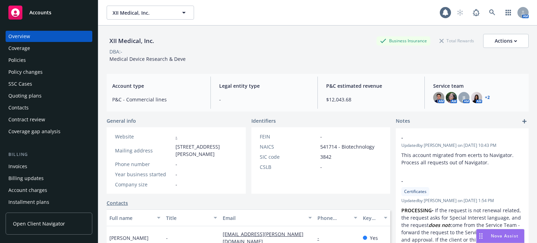
click at [36, 164] on div "Invoices" at bounding box center [48, 166] width 81 height 11
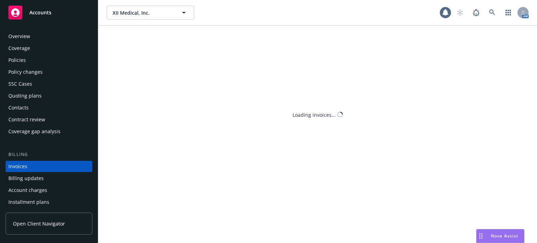
scroll to position [34, 0]
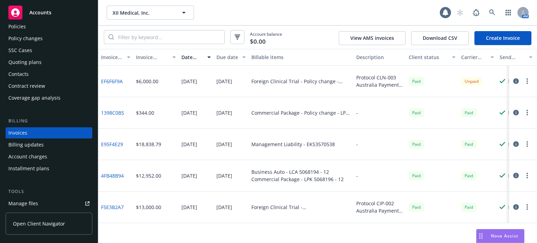
click at [515, 79] on icon "button" at bounding box center [516, 81] width 6 height 6
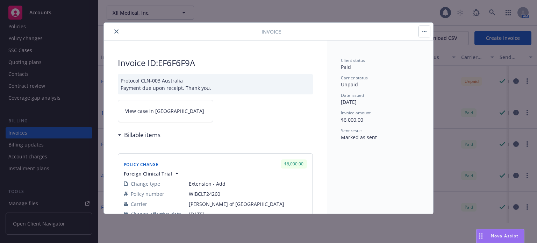
click at [179, 104] on link "View case in SSC" at bounding box center [165, 111] width 95 height 22
